Goal: Task Accomplishment & Management: Complete application form

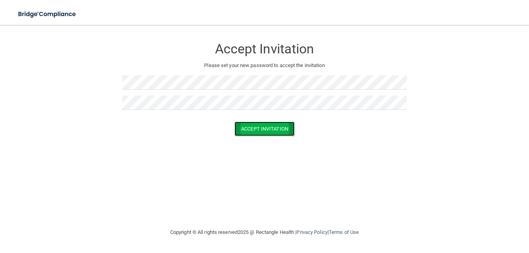
click at [256, 125] on button "Accept Invitation" at bounding box center [264, 128] width 60 height 14
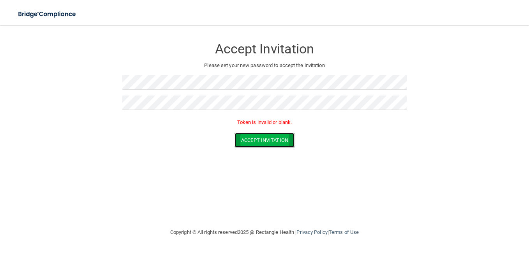
click at [255, 140] on button "Accept Invitation" at bounding box center [264, 140] width 60 height 14
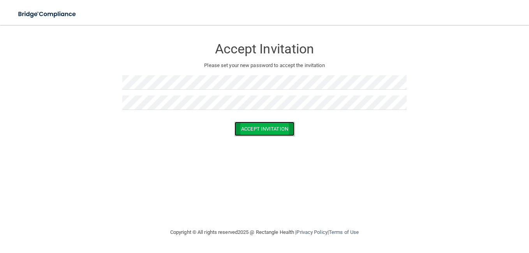
click at [262, 130] on button "Accept Invitation" at bounding box center [264, 128] width 60 height 14
click at [250, 126] on button "Accept Invitation" at bounding box center [264, 128] width 60 height 14
